Goal: Task Accomplishment & Management: Manage account settings

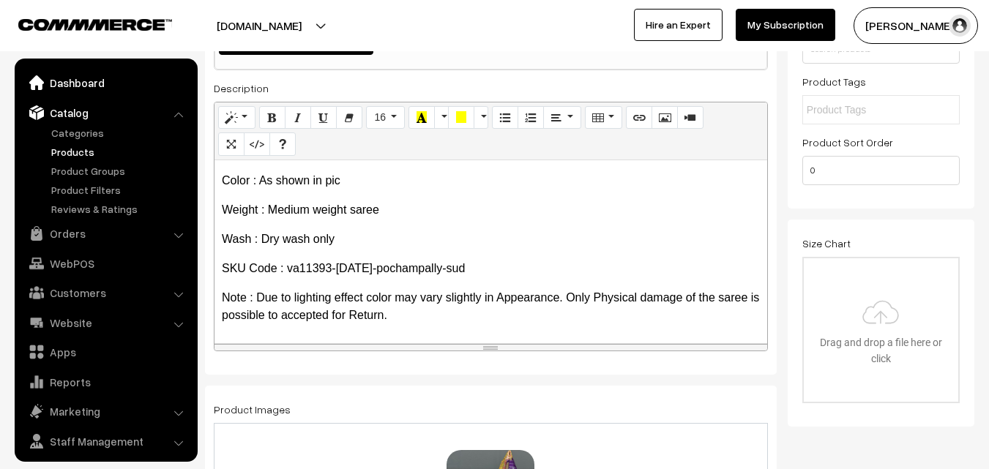
click at [78, 85] on link "Dashboard" at bounding box center [105, 83] width 174 height 26
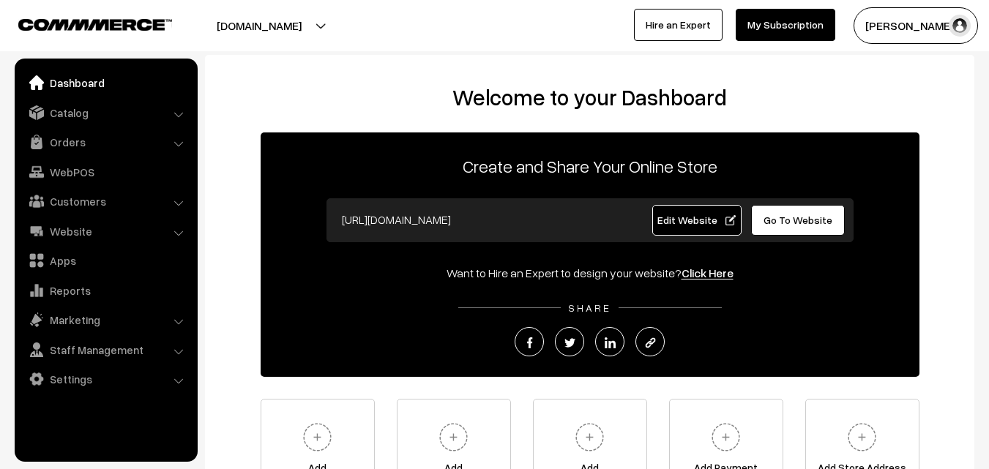
click at [74, 143] on link "Orders" at bounding box center [105, 142] width 174 height 26
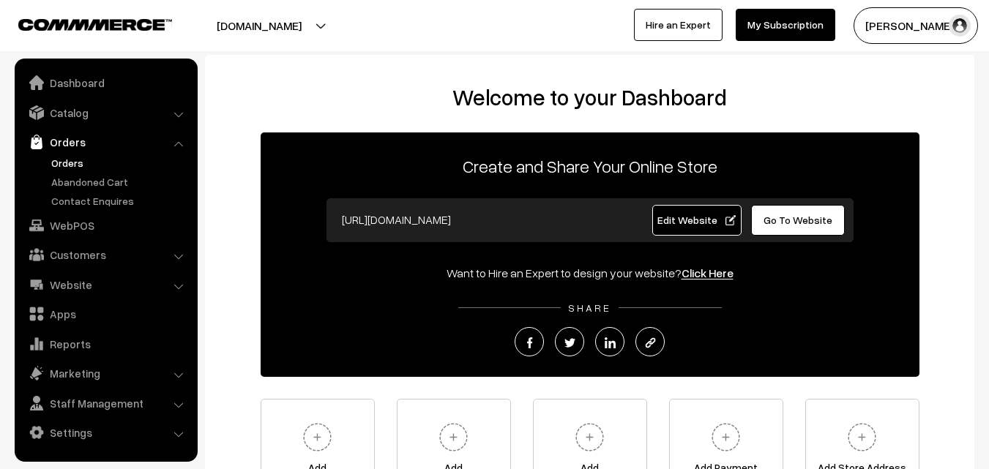
click at [75, 165] on link "Orders" at bounding box center [120, 162] width 145 height 15
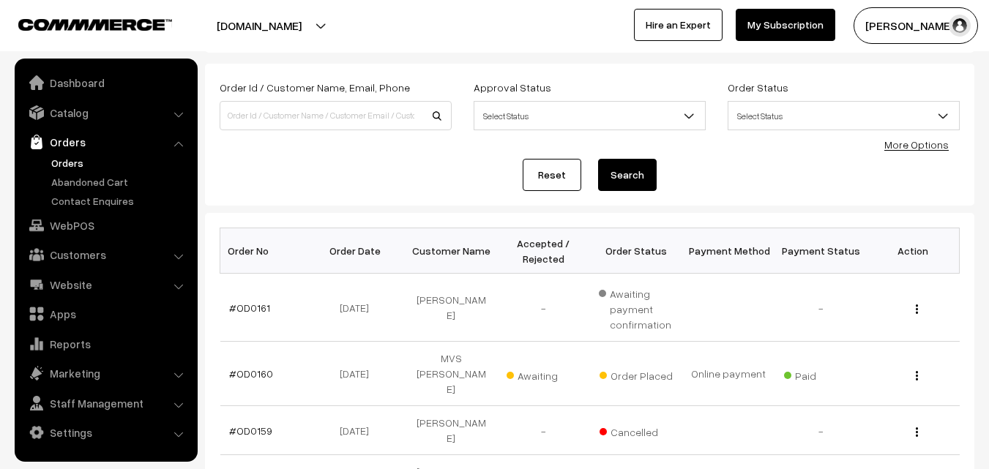
scroll to position [73, 0]
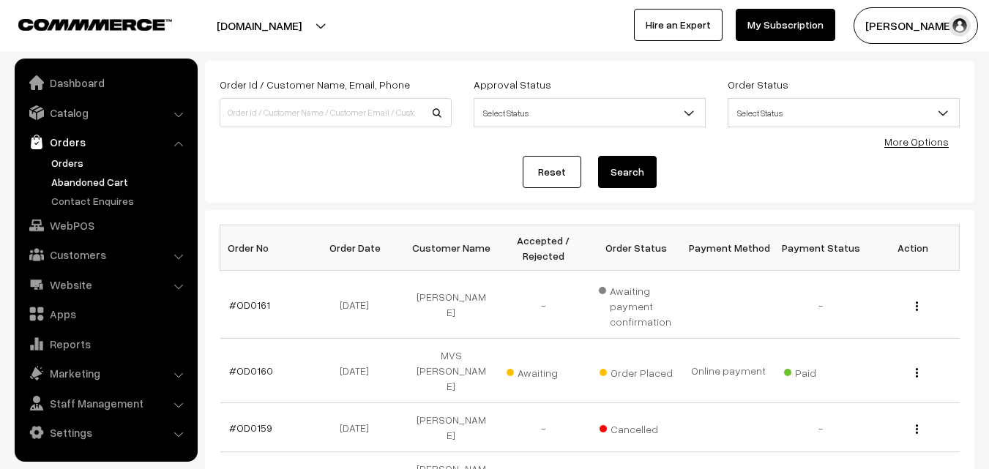
click at [91, 184] on link "Abandoned Cart" at bounding box center [120, 181] width 145 height 15
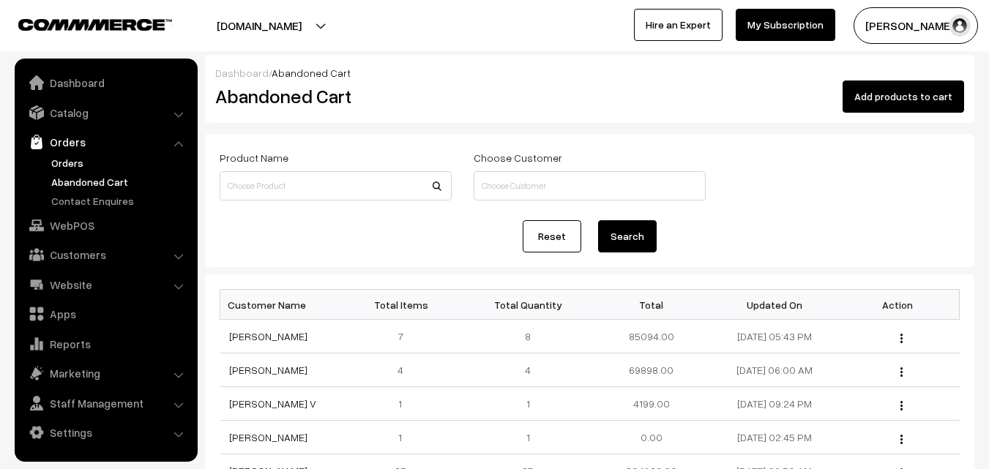
click at [83, 164] on link "Orders" at bounding box center [120, 162] width 145 height 15
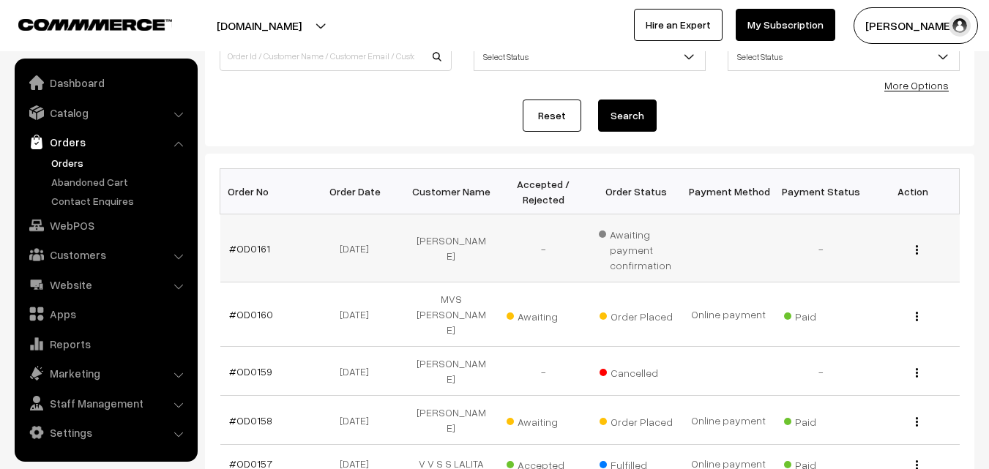
scroll to position [146, 0]
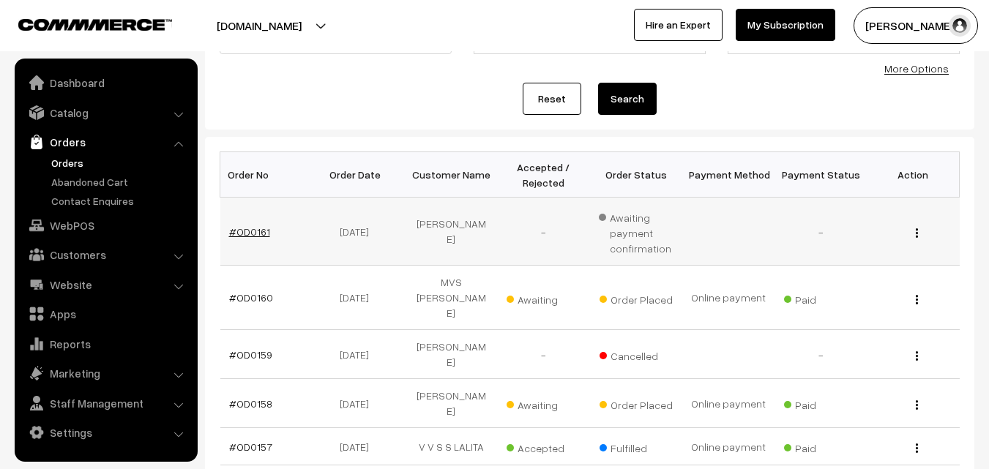
click at [255, 231] on link "#OD0161" at bounding box center [249, 231] width 41 height 12
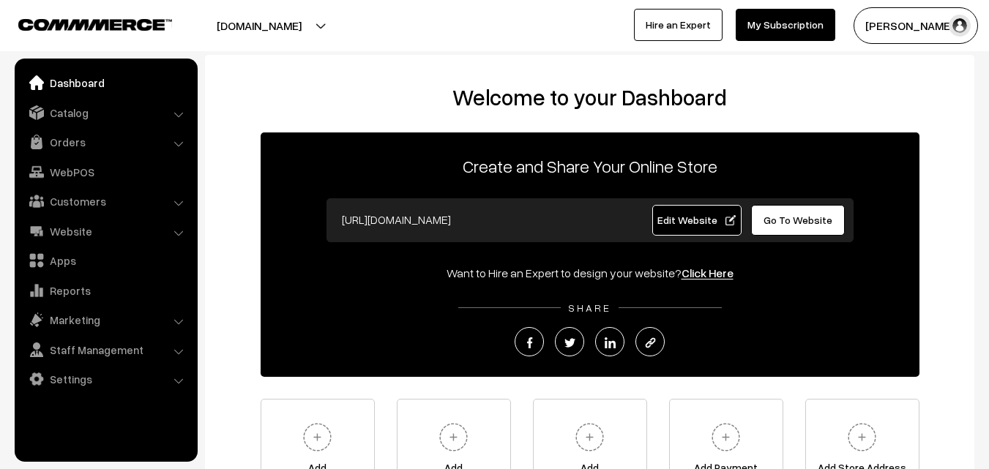
click at [882, 26] on button "[PERSON_NAME]" at bounding box center [915, 25] width 124 height 37
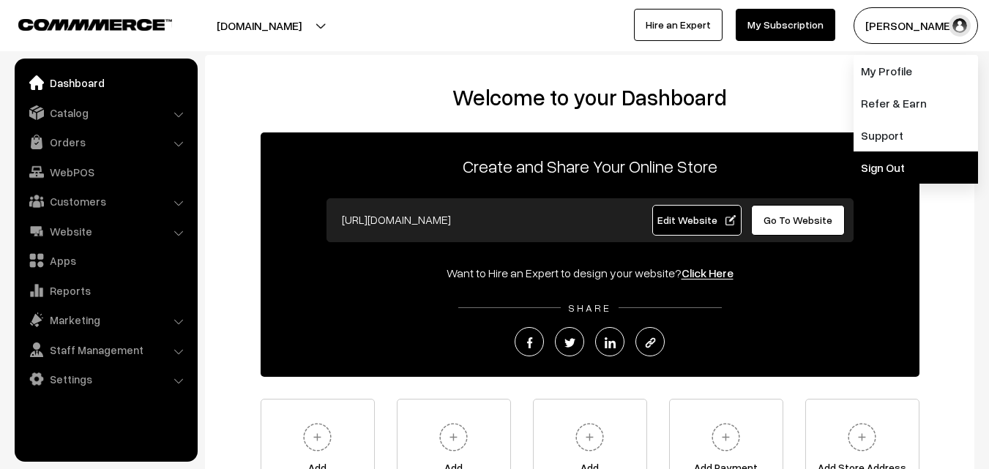
click at [886, 162] on link "Sign Out" at bounding box center [915, 168] width 124 height 32
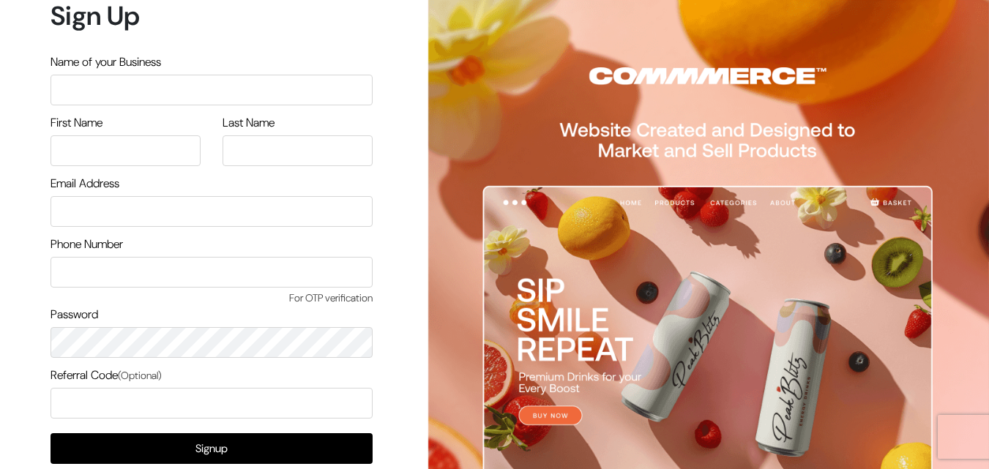
scroll to position [84, 0]
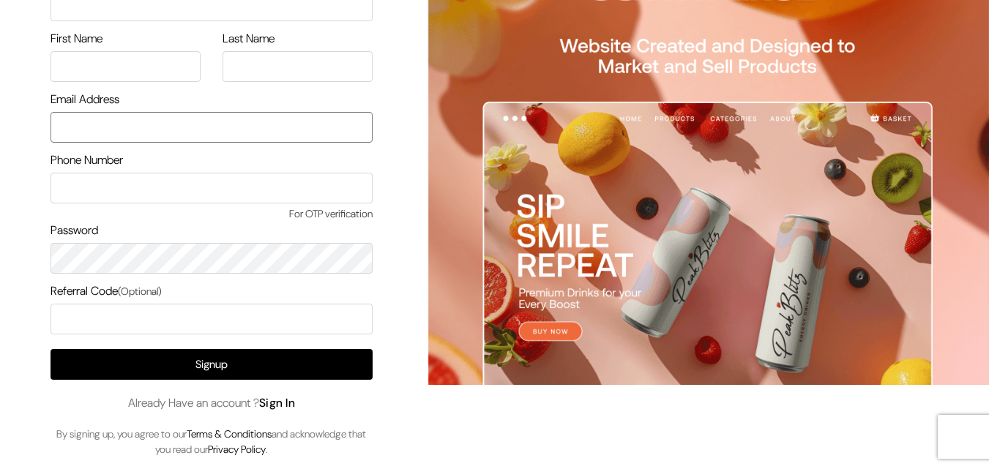
type input "[EMAIL_ADDRESS][DOMAIN_NAME]"
click at [291, 396] on link "Sign In" at bounding box center [277, 402] width 37 height 15
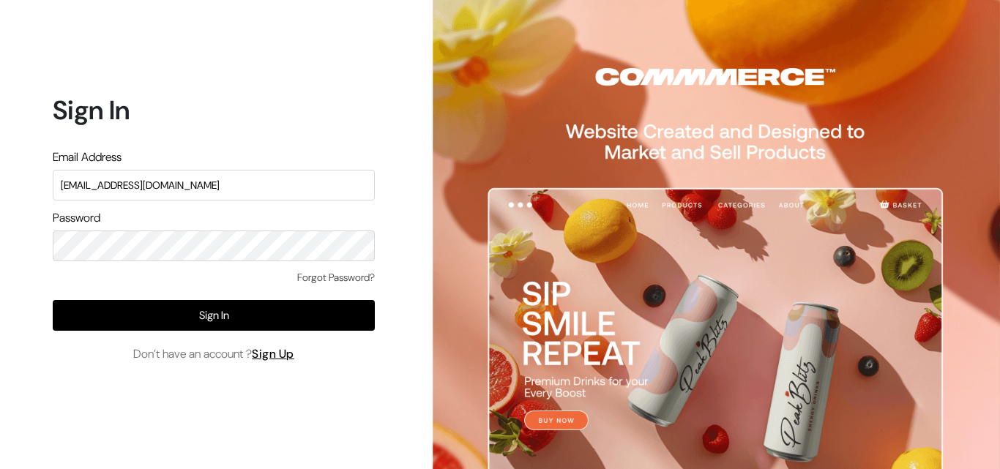
drag, startPoint x: 214, startPoint y: 184, endPoint x: 0, endPoint y: 194, distance: 214.0
click at [0, 194] on div "Sign In Email Address uppadasarees999@gmail.com Password Forgot Password? Sign …" at bounding box center [208, 234] width 416 height 469
type input "ksnaturals9@gmail.com"
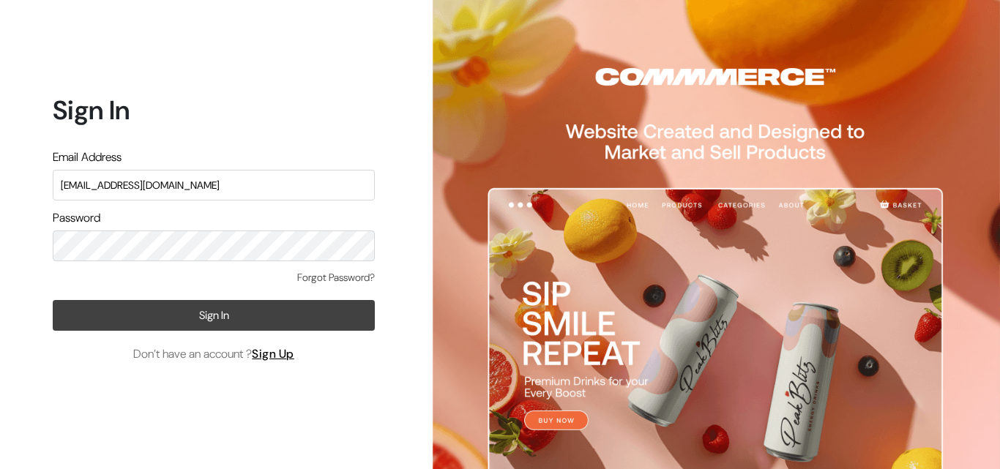
click at [83, 319] on button "Sign In" at bounding box center [214, 315] width 322 height 31
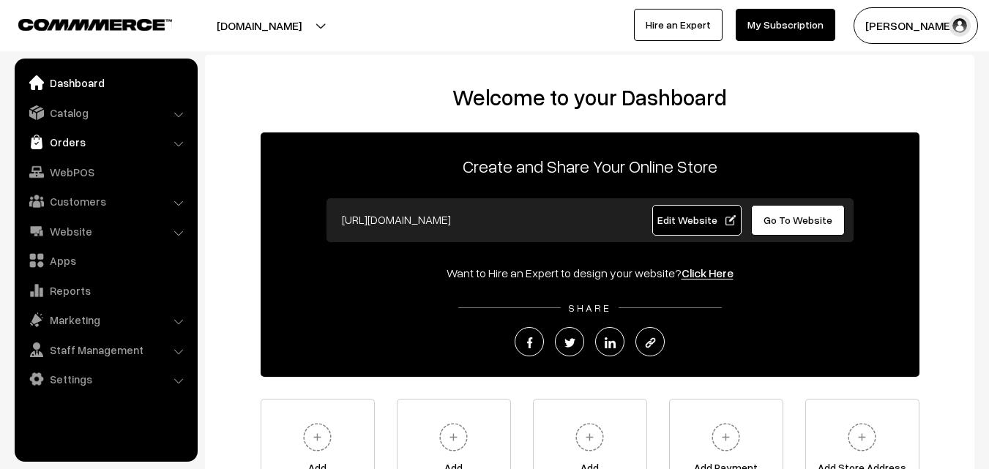
click at [57, 146] on link "Orders" at bounding box center [105, 142] width 174 height 26
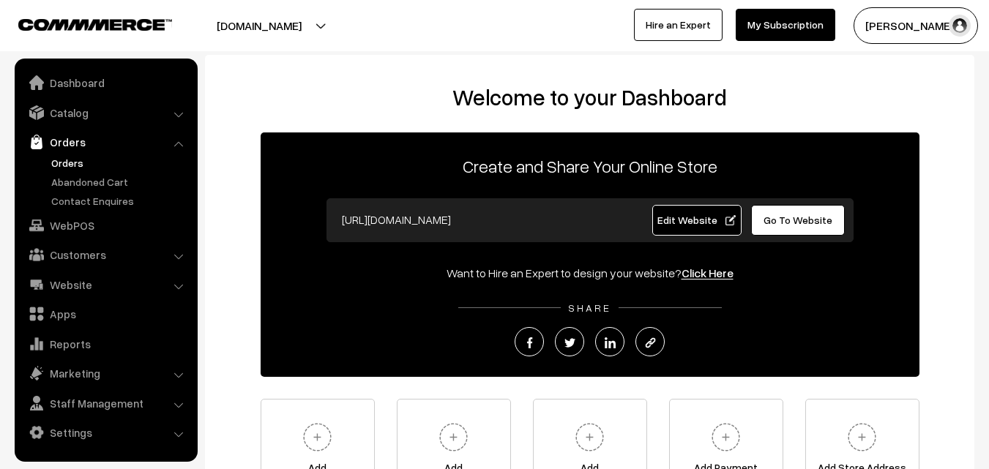
click at [62, 160] on link "Orders" at bounding box center [120, 162] width 145 height 15
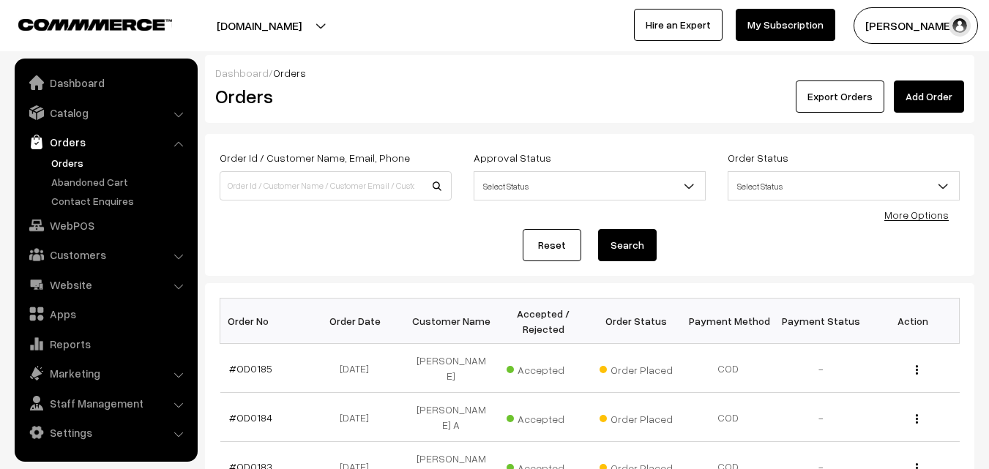
scroll to position [73, 0]
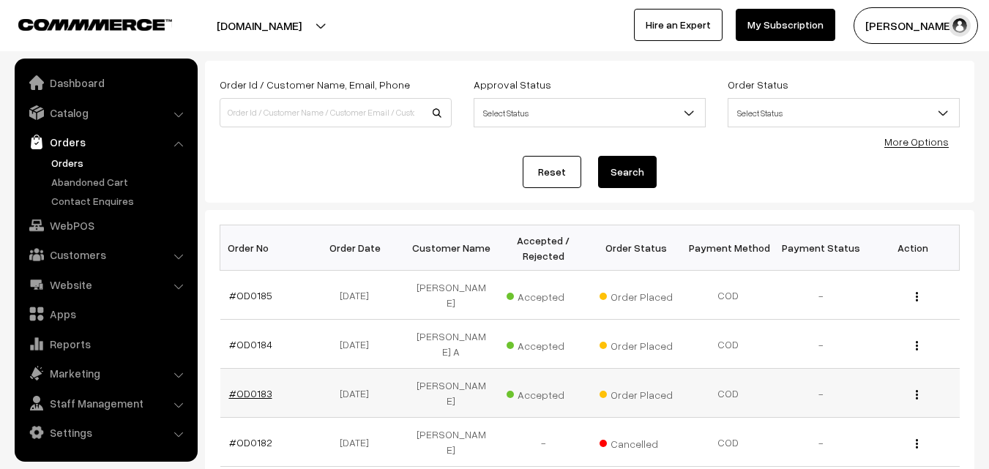
click at [255, 387] on link "#OD0183" at bounding box center [250, 393] width 43 height 12
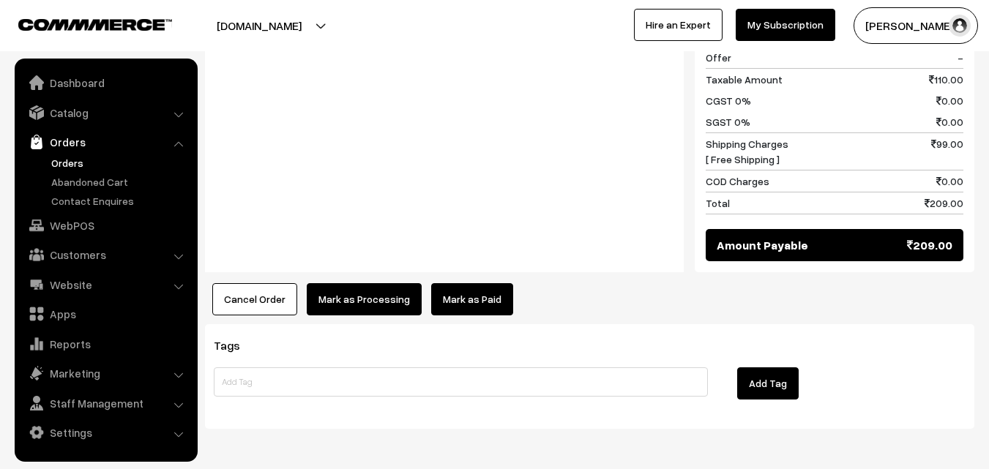
scroll to position [659, 0]
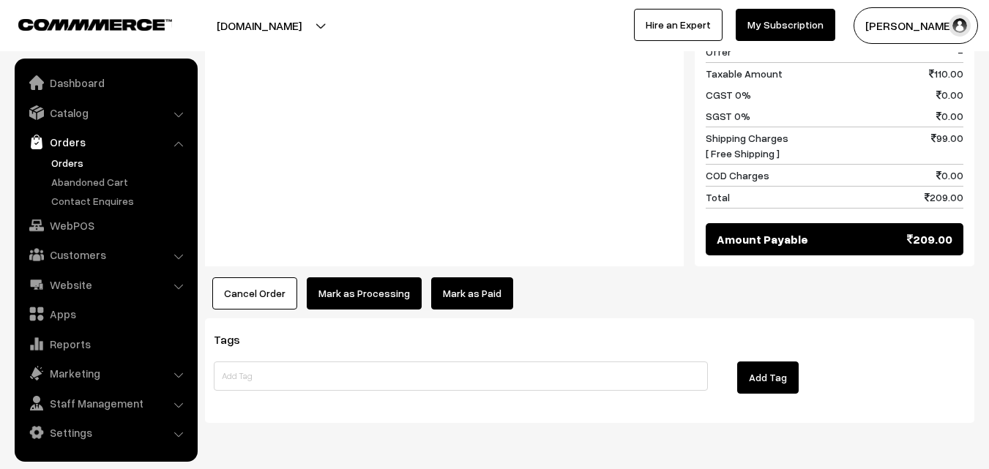
click at [265, 277] on button "Cancel Order" at bounding box center [254, 293] width 85 height 32
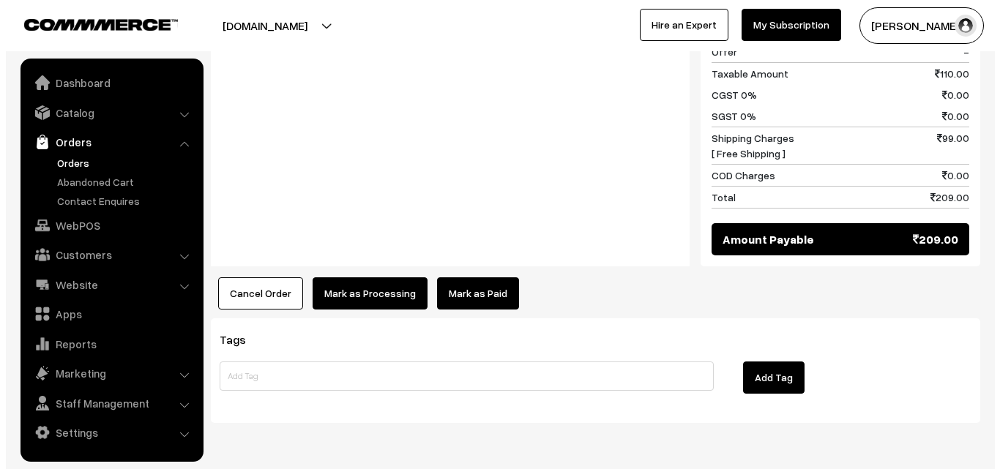
scroll to position [659, 0]
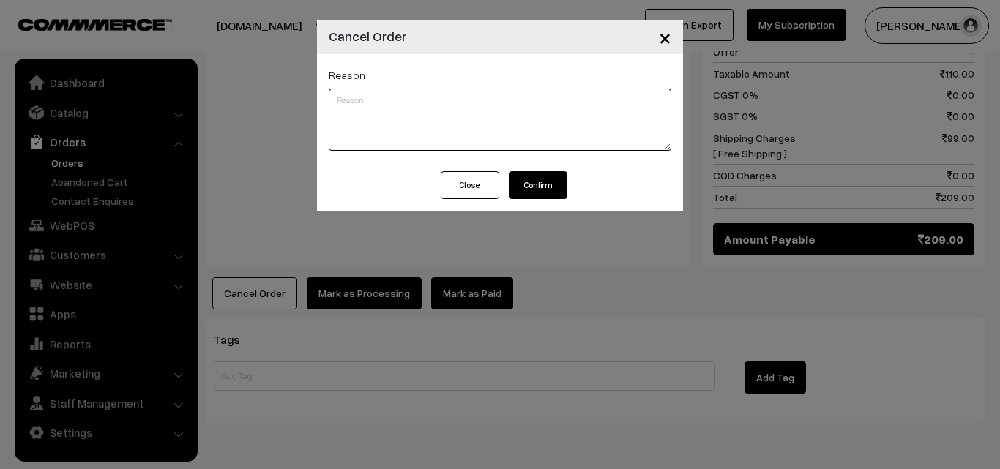
click at [357, 116] on textarea at bounding box center [500, 120] width 343 height 62
type textarea "Sorry we have no shipping facility right now"
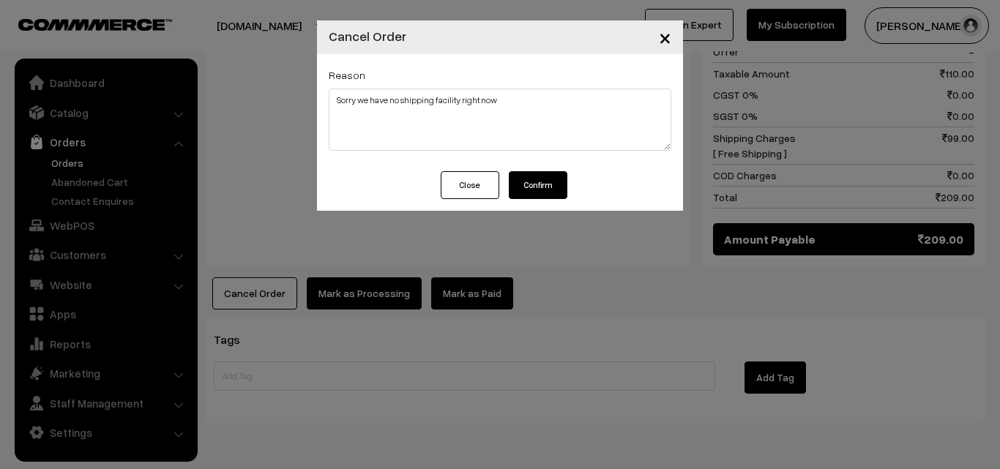
click at [541, 187] on button "Confirm" at bounding box center [538, 185] width 59 height 28
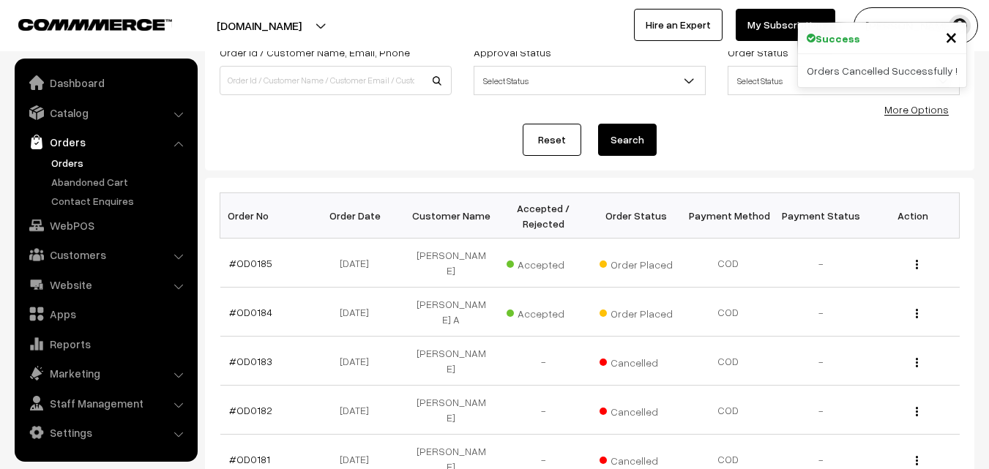
scroll to position [146, 0]
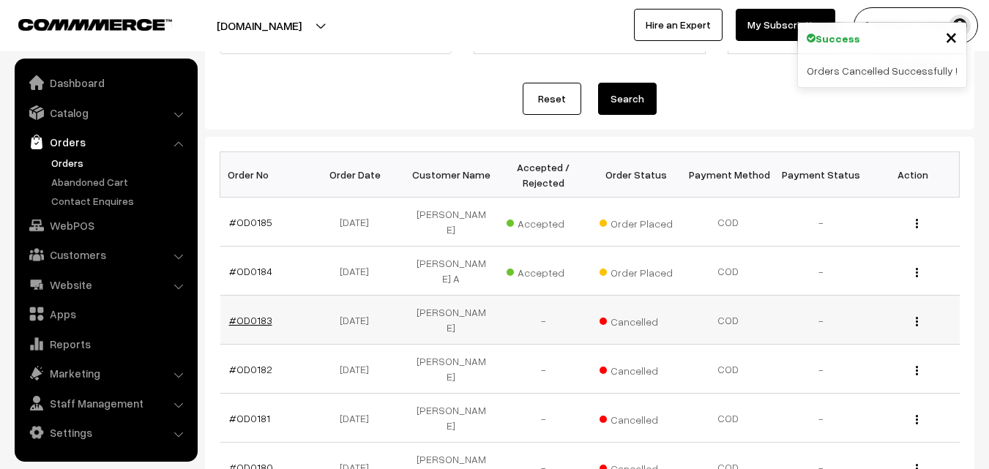
click at [247, 314] on link "#OD0183" at bounding box center [250, 320] width 43 height 12
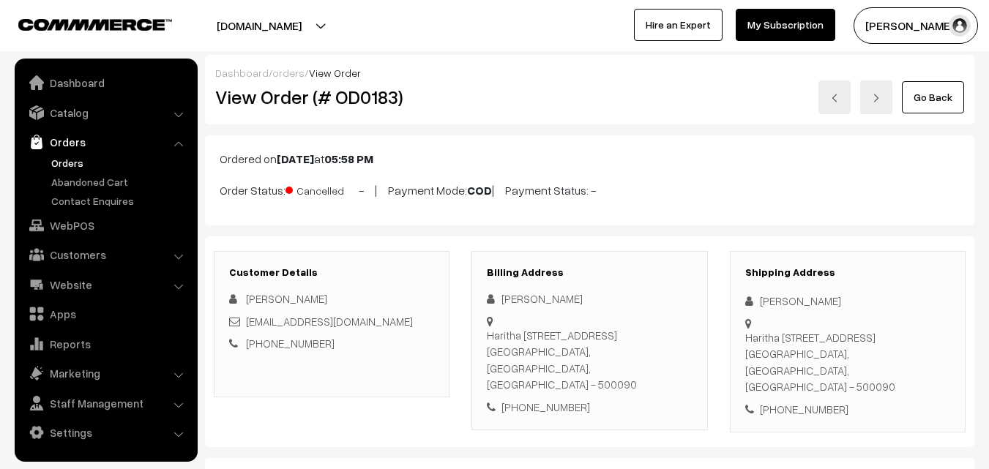
click at [67, 144] on link "Orders" at bounding box center [105, 142] width 174 height 26
click at [78, 165] on link "Orders" at bounding box center [120, 162] width 145 height 15
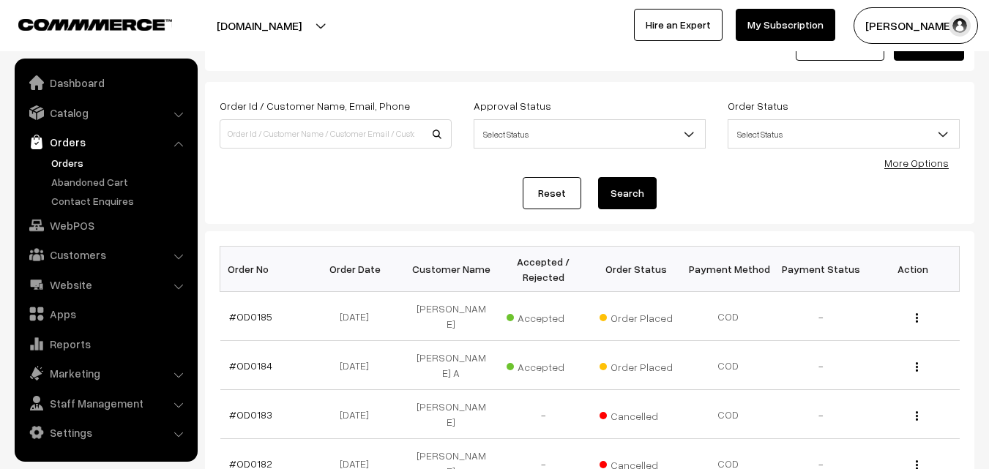
scroll to position [73, 0]
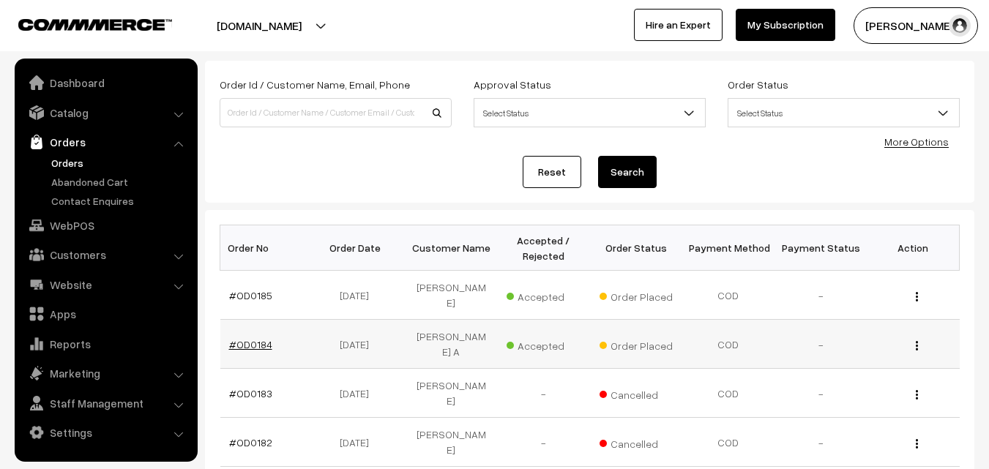
click at [253, 340] on link "#OD0184" at bounding box center [250, 344] width 43 height 12
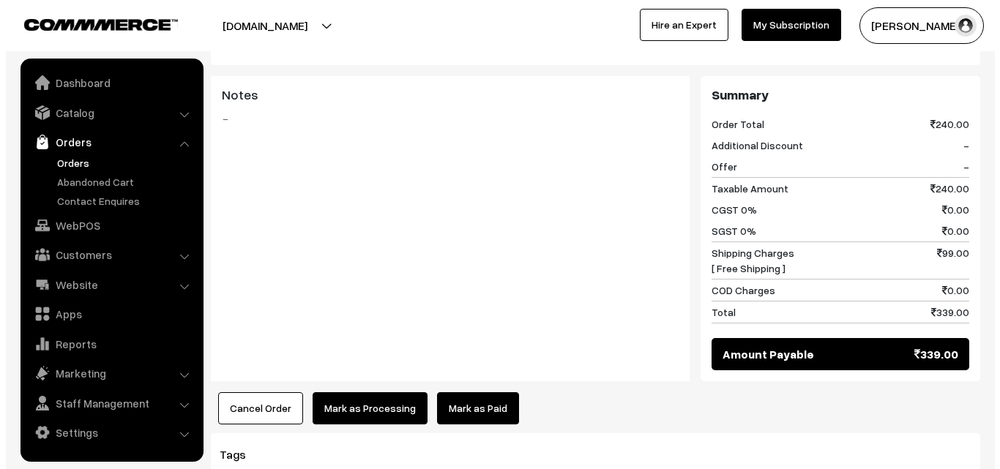
scroll to position [586, 0]
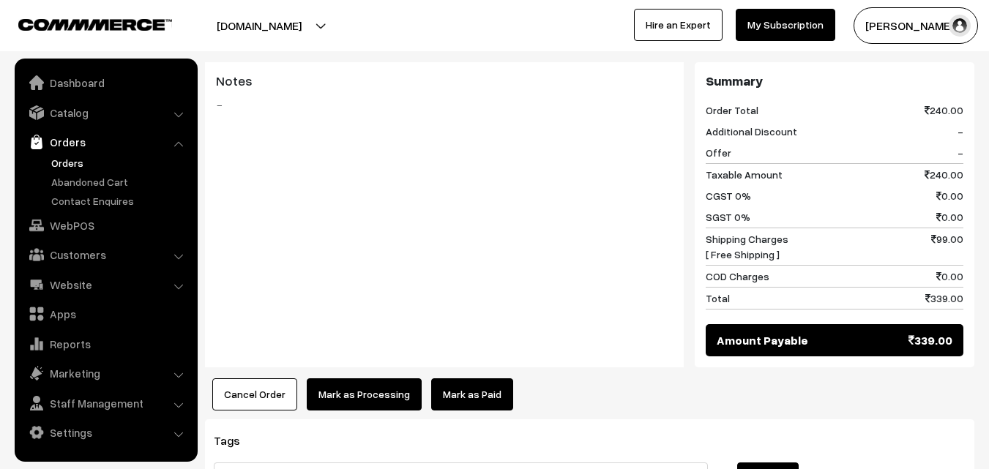
click at [253, 382] on button "Cancel Order" at bounding box center [254, 394] width 85 height 32
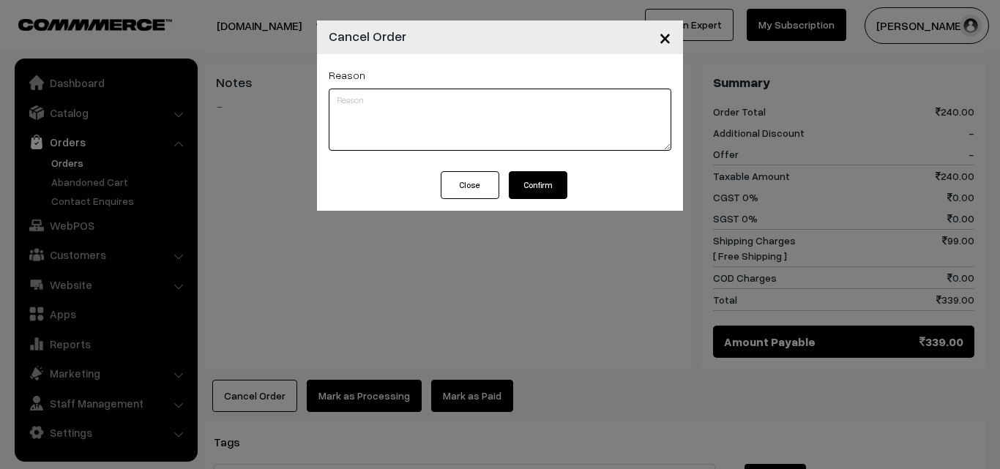
paste textarea "Dear Customer, We are really sorry, we have no shipping facility right now so y…"
type textarea "Dear Customer, We are really sorry, we have no shipping facility right now so y…"
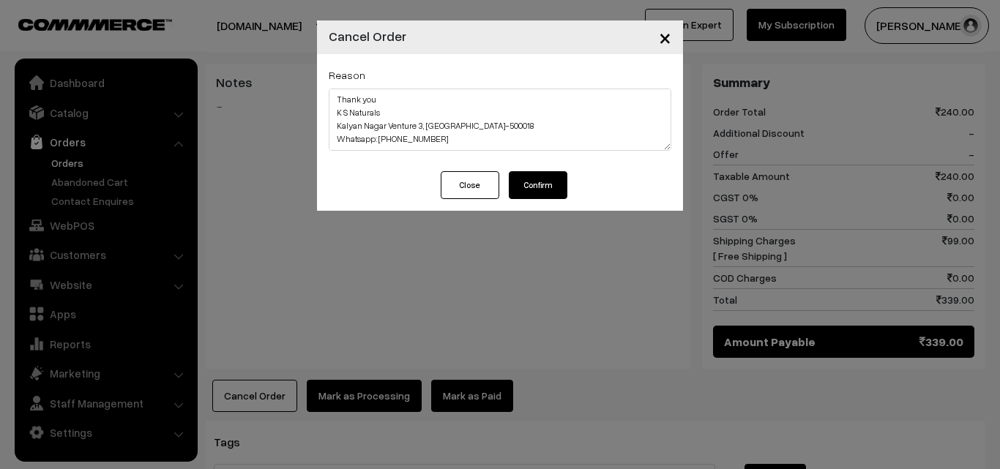
click at [529, 187] on button "Confirm" at bounding box center [538, 185] width 59 height 28
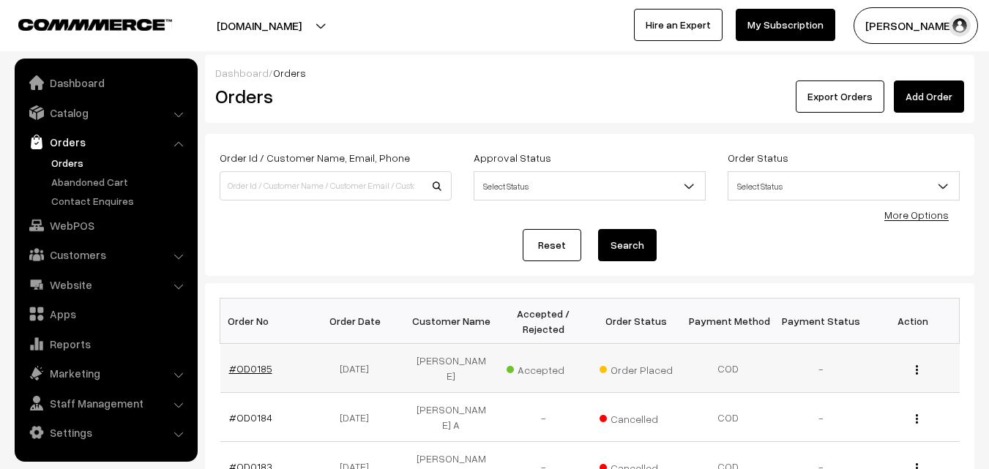
click at [250, 373] on link "#OD0185" at bounding box center [250, 368] width 43 height 12
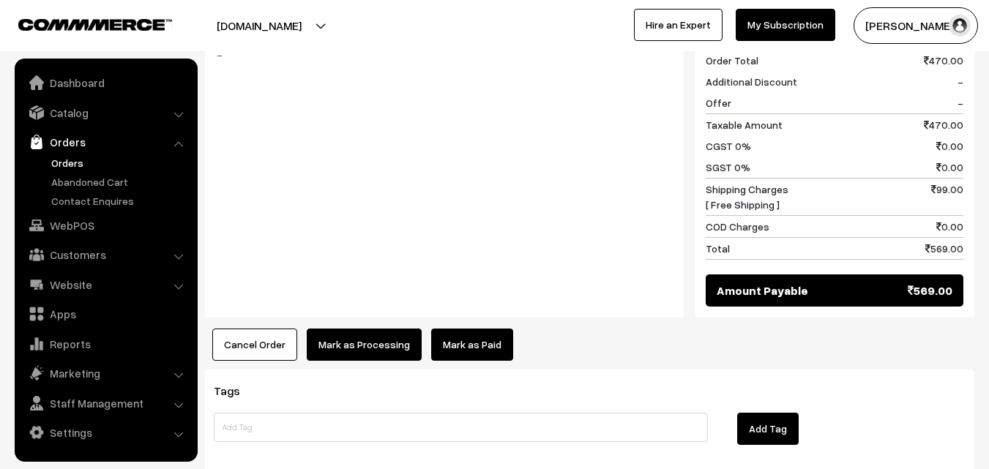
scroll to position [732, 0]
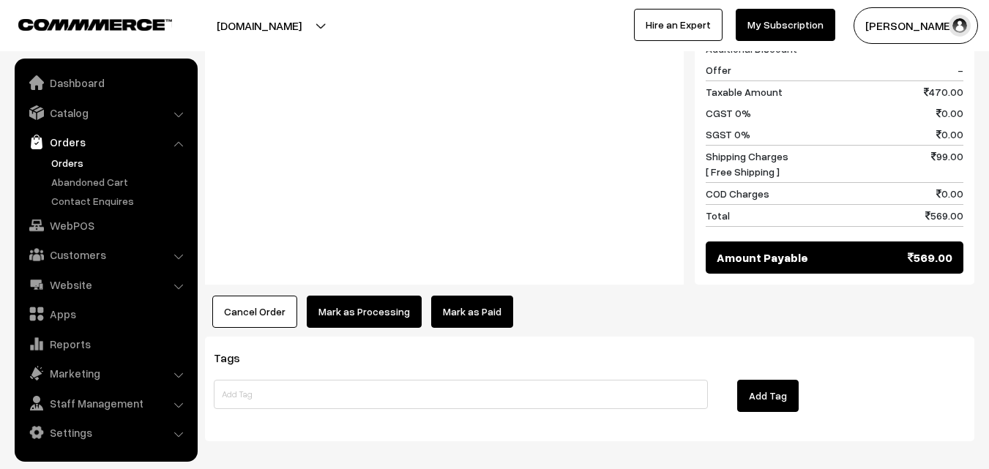
click at [274, 296] on button "Cancel Order" at bounding box center [254, 312] width 85 height 32
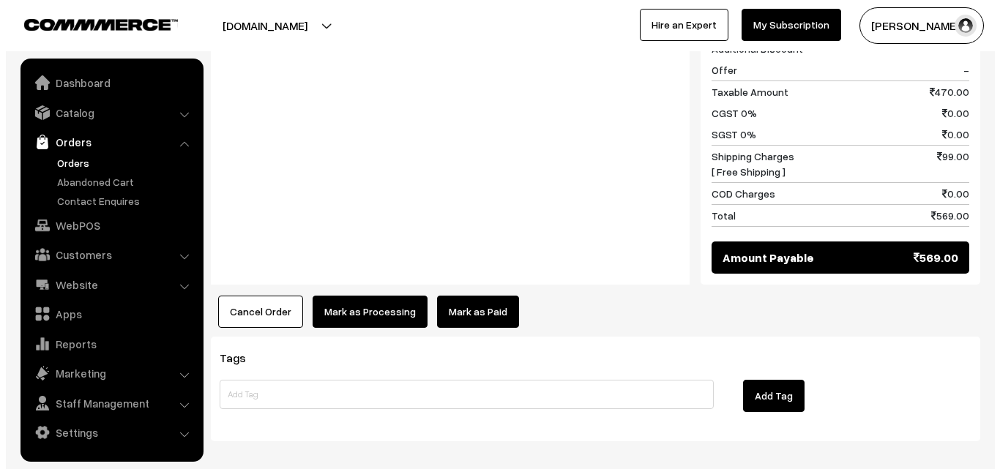
scroll to position [734, 0]
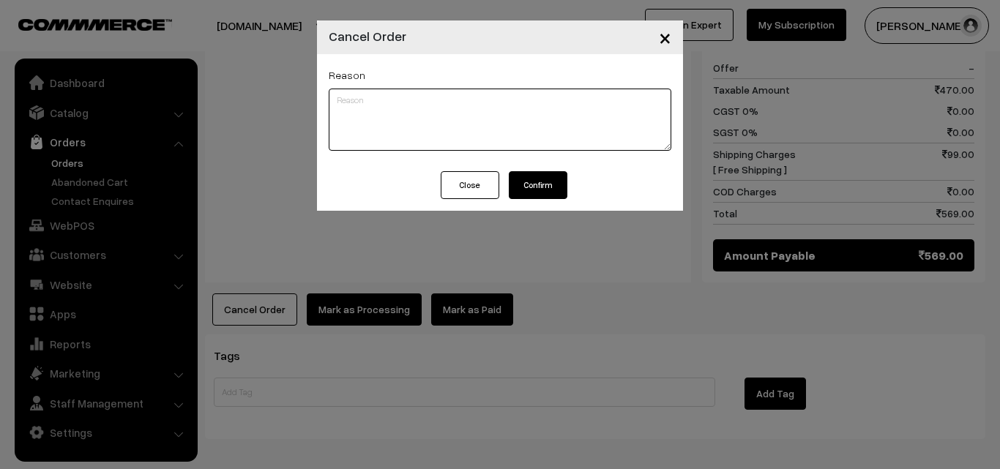
paste textarea "Dear Customer, We are really sorry, we have no shipping facility right now so y…"
type textarea "Dear Customer, We are really sorry, we have no shipping facility right now so y…"
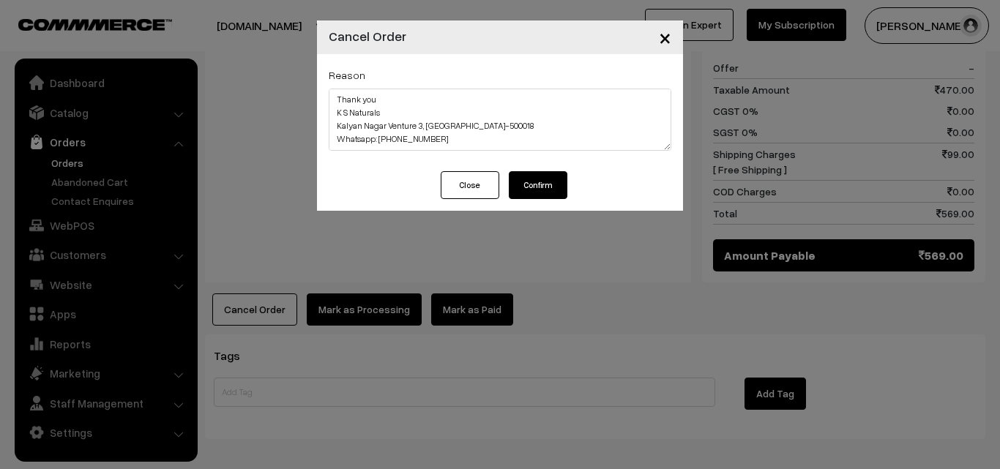
click at [541, 187] on button "Confirm" at bounding box center [538, 185] width 59 height 28
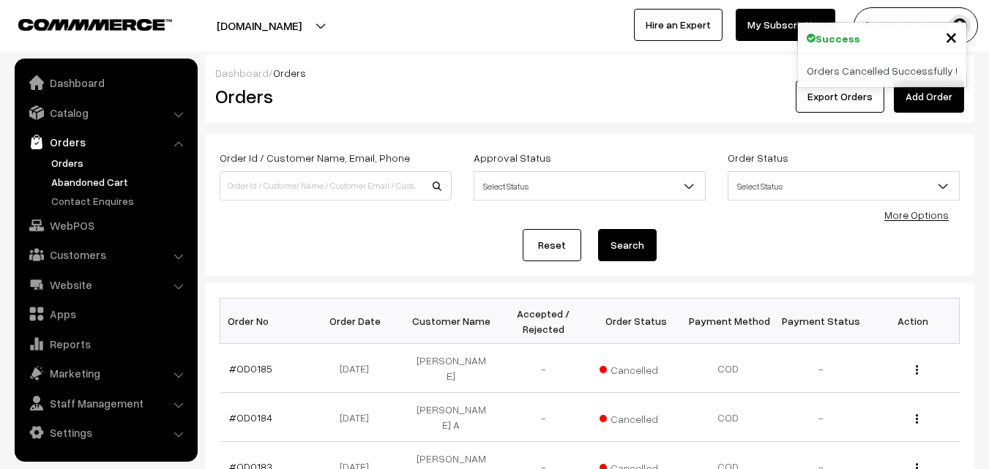
click at [101, 187] on link "Abandoned Cart" at bounding box center [120, 181] width 145 height 15
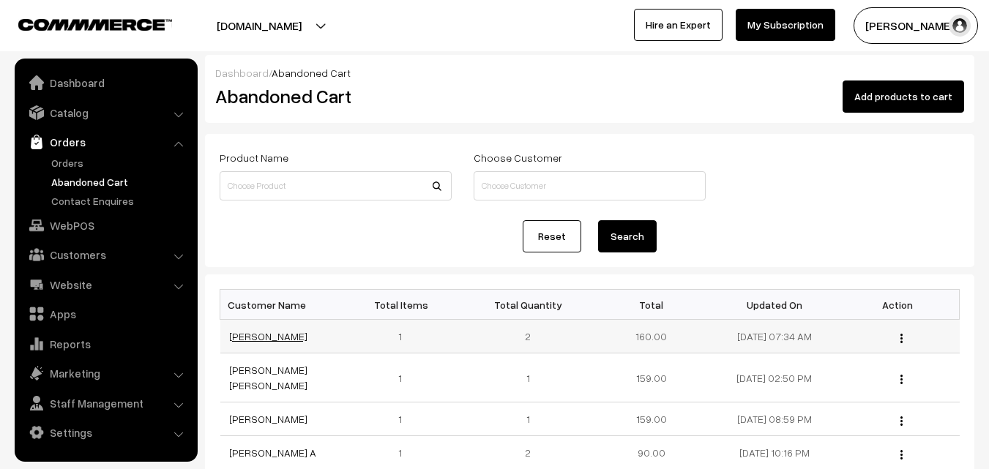
click at [258, 338] on link "[PERSON_NAME]" at bounding box center [268, 336] width 78 height 12
